Goal: Task Accomplishment & Management: Complete application form

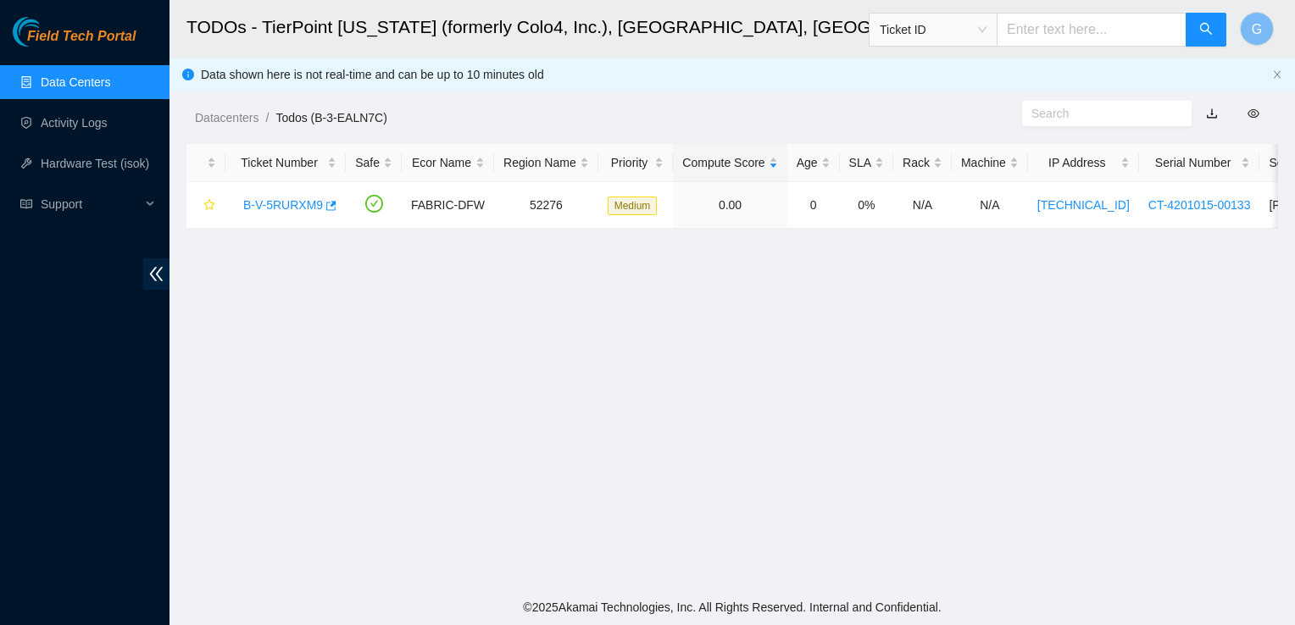
scroll to position [320, 0]
click at [50, 83] on link "Data Centers" at bounding box center [75, 82] width 69 height 14
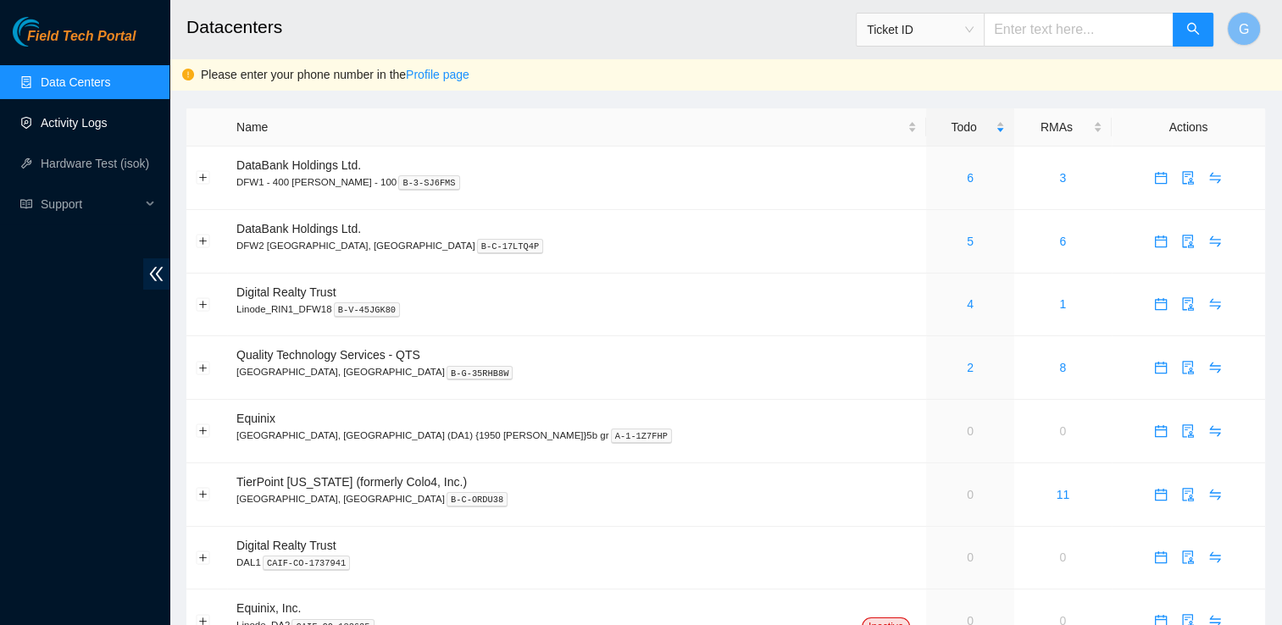
drag, startPoint x: 92, startPoint y: 128, endPoint x: 80, endPoint y: 135, distance: 14.4
click at [92, 128] on link "Activity Logs" at bounding box center [74, 123] width 67 height 14
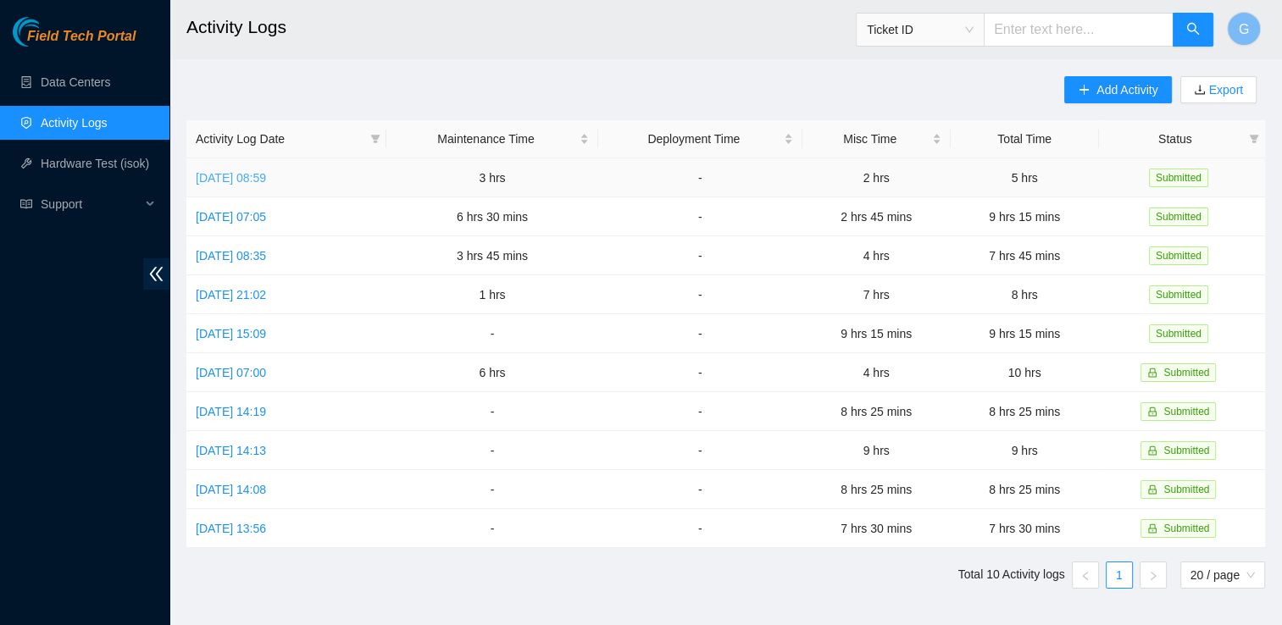
click at [266, 178] on link "[DATE] 08:59" at bounding box center [231, 178] width 70 height 14
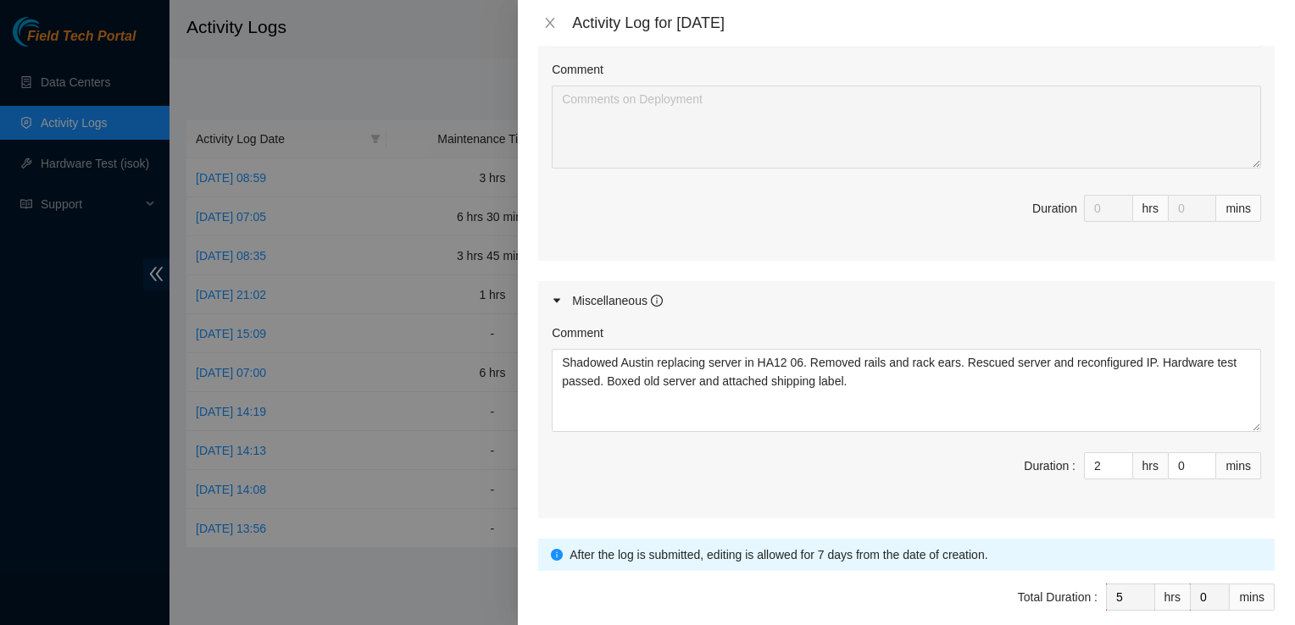
scroll to position [843, 0]
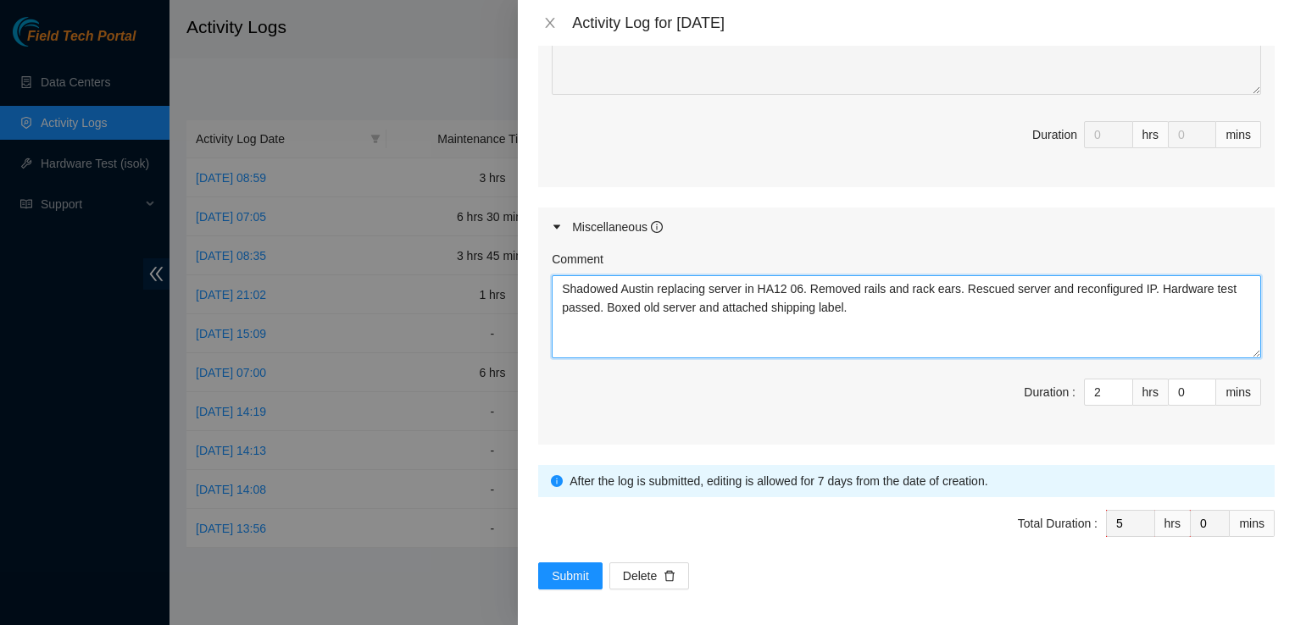
click at [914, 310] on textarea "Shadowed Austin replacing server in HA12 06. Removed rails and rack ears. Rescu…" at bounding box center [906, 316] width 709 height 83
click at [902, 293] on textarea "Shadowed Austin replacing server in HA12 06. Removed rails and rack ears. Rescu…" at bounding box center [906, 316] width 709 height 83
click at [739, 337] on textarea "Shadowed Austin replacing server in HA12 06. Removed rails and rack ears. Rescu…" at bounding box center [906, 316] width 709 height 83
type textarea "Shadowed Austin replacing server in HA12 06. Removed rails and rack ears. Rescu…"
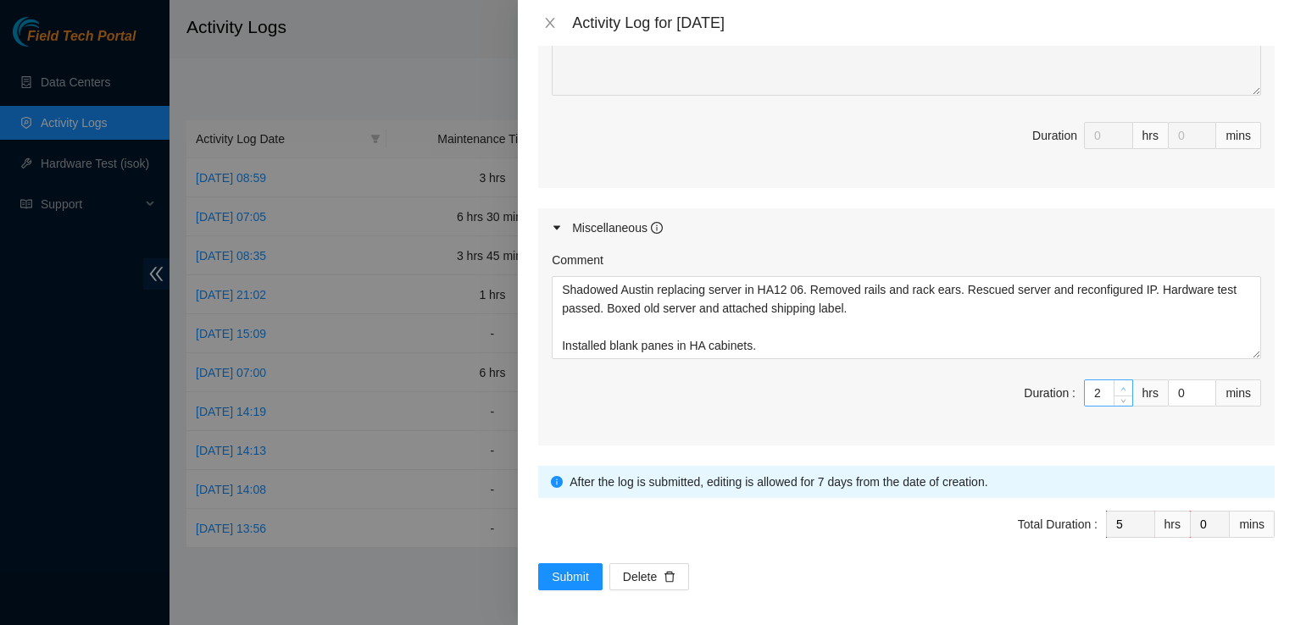
type input "3"
type input "6"
click at [1120, 386] on icon "up" at bounding box center [1123, 389] width 6 height 6
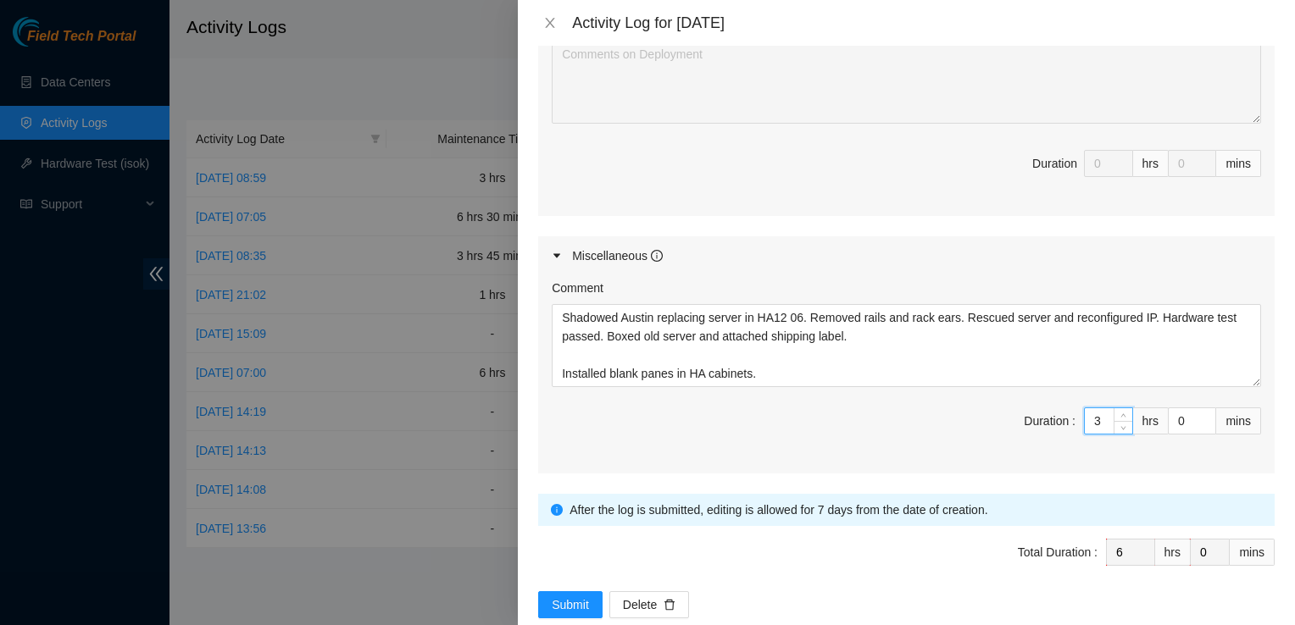
scroll to position [843, 0]
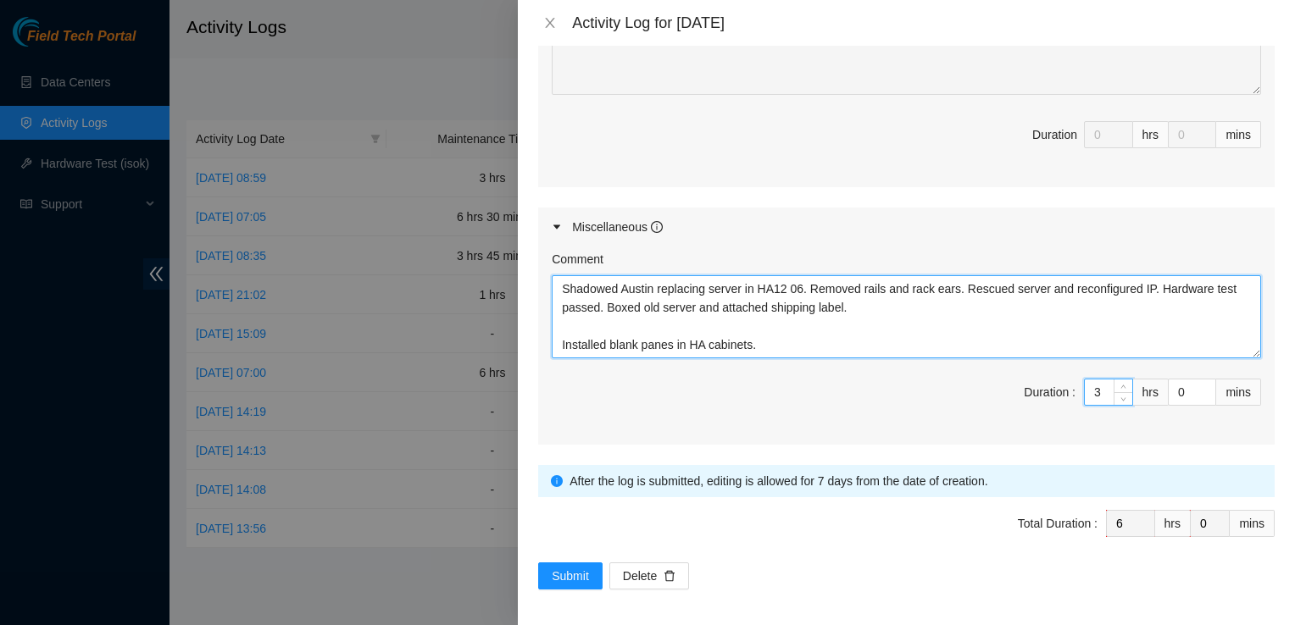
click at [820, 337] on textarea "Shadowed Austin replacing server in HA12 06. Removed rails and rack ears. Rescu…" at bounding box center [906, 316] width 709 height 83
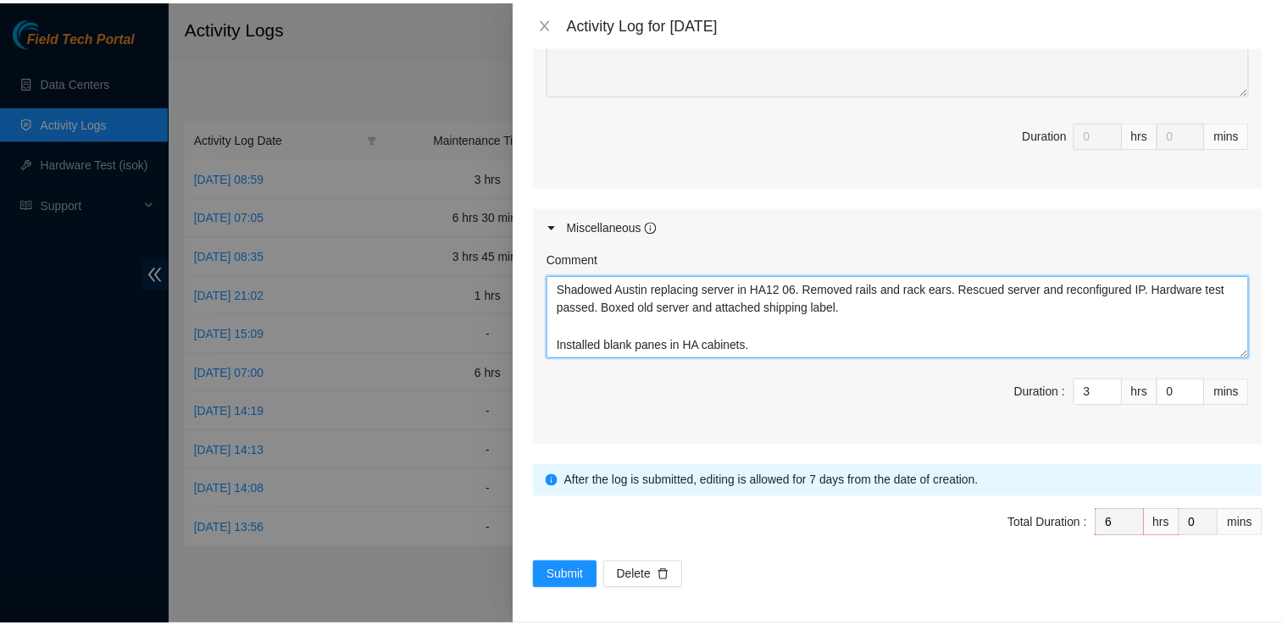
scroll to position [14, 0]
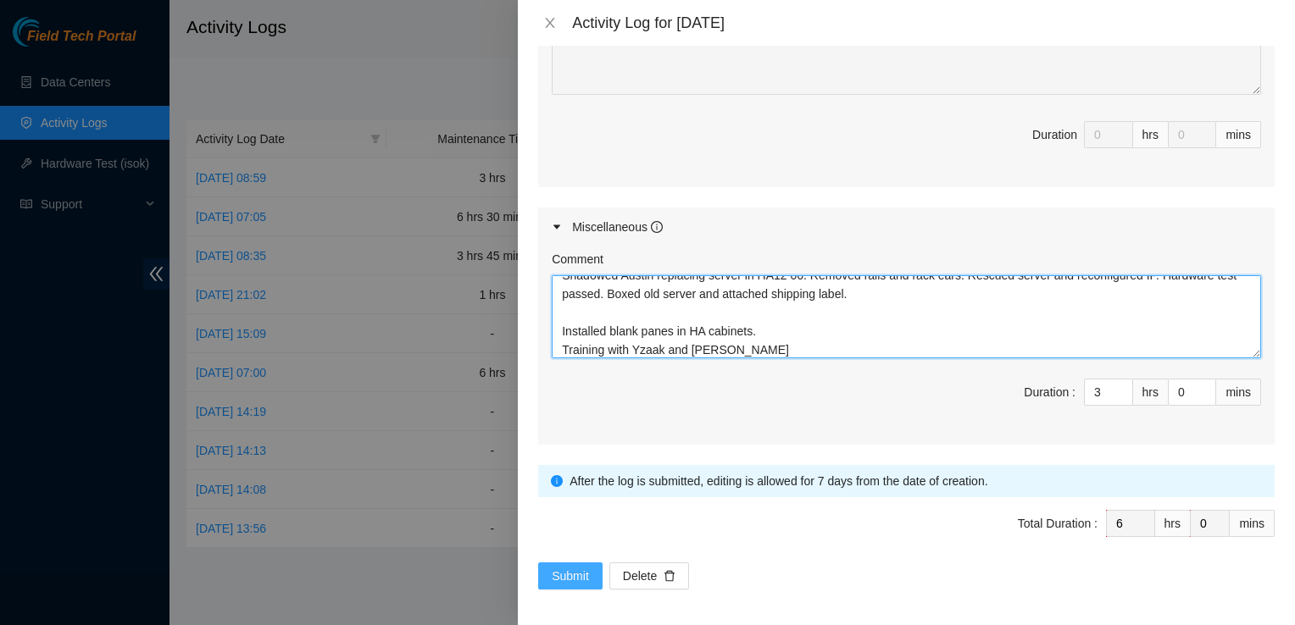
type textarea "Shadowed Austin replacing server in HA12 06. Removed rails and rack ears. Rescu…"
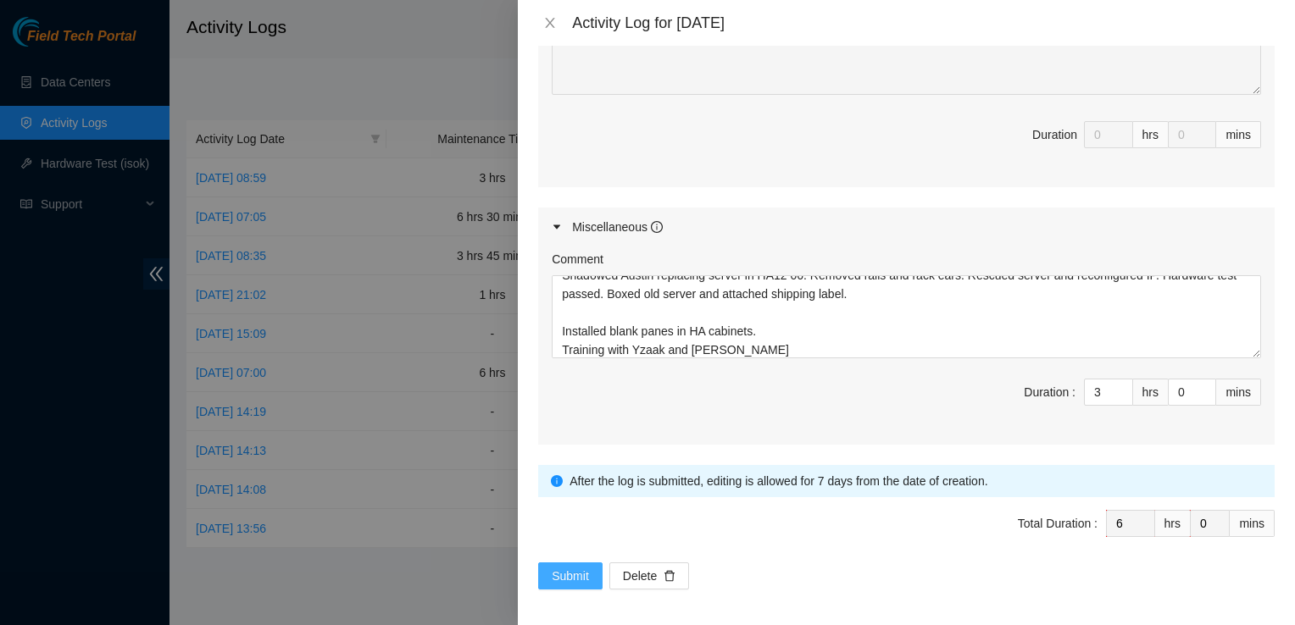
click at [581, 568] on span "Submit" at bounding box center [570, 576] width 37 height 19
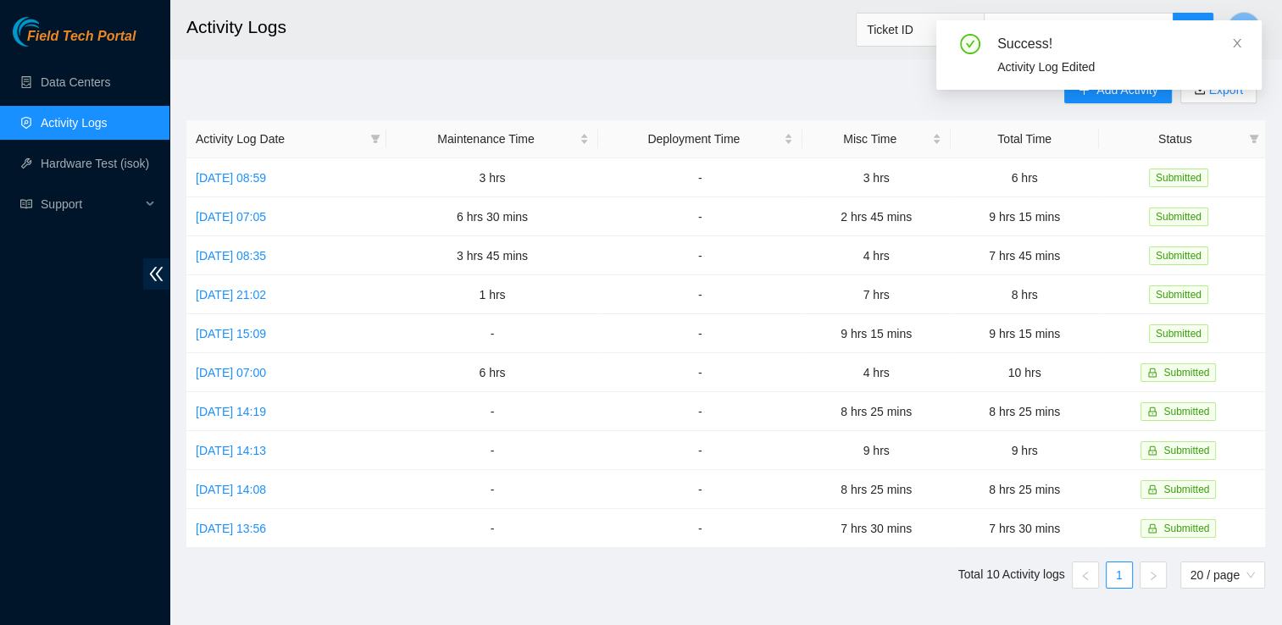
click at [742, 76] on div "Add Activity Export Activity Log Date Maintenance Time Deployment Time Misc Tim…" at bounding box center [725, 339] width 1079 height 526
click at [761, 15] on h2 "Activity Logs" at bounding box center [623, 27] width 874 height 54
click at [1233, 39] on icon "close" at bounding box center [1237, 43] width 8 height 8
